Goal: Task Accomplishment & Management: Manage account settings

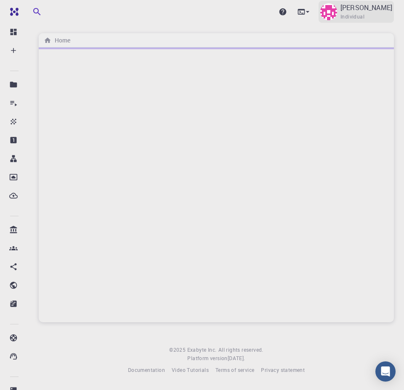
click at [379, 15] on div "[PERSON_NAME] Individual" at bounding box center [367, 12] width 52 height 19
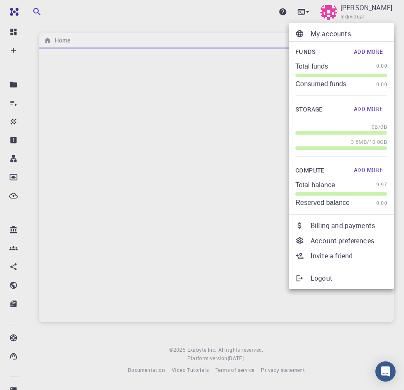
click at [333, 242] on p "Account preferences" at bounding box center [349, 241] width 77 height 10
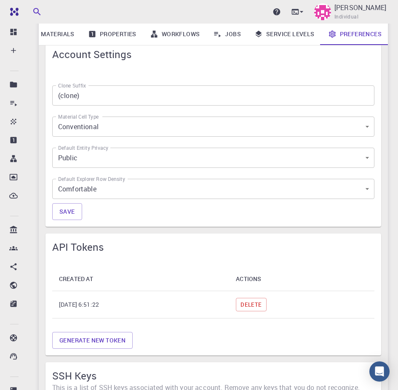
scroll to position [421, 0]
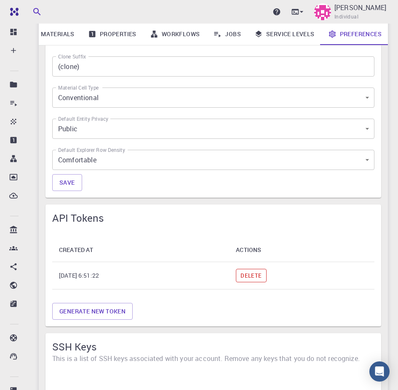
click at [266, 275] on button "Delete" at bounding box center [251, 275] width 30 height 13
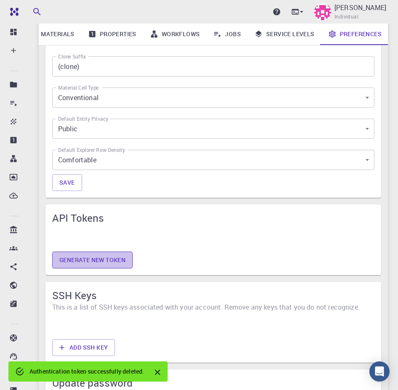
click at [113, 258] on button "Generate new token" at bounding box center [92, 260] width 80 height 17
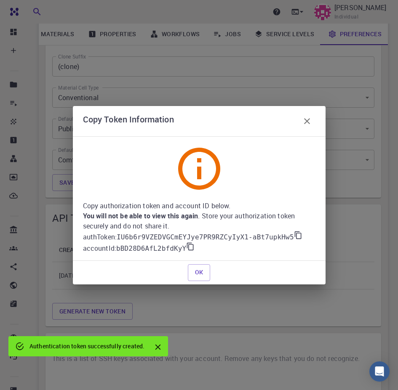
click at [294, 234] on icon at bounding box center [297, 235] width 7 height 8
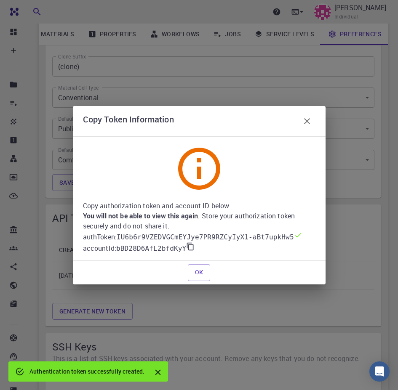
click at [187, 245] on icon at bounding box center [190, 246] width 7 height 8
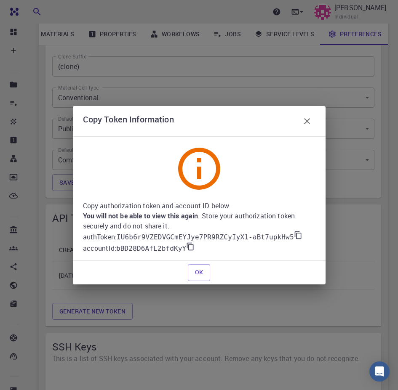
click at [294, 234] on icon at bounding box center [297, 235] width 7 height 8
